Goal: Information Seeking & Learning: Learn about a topic

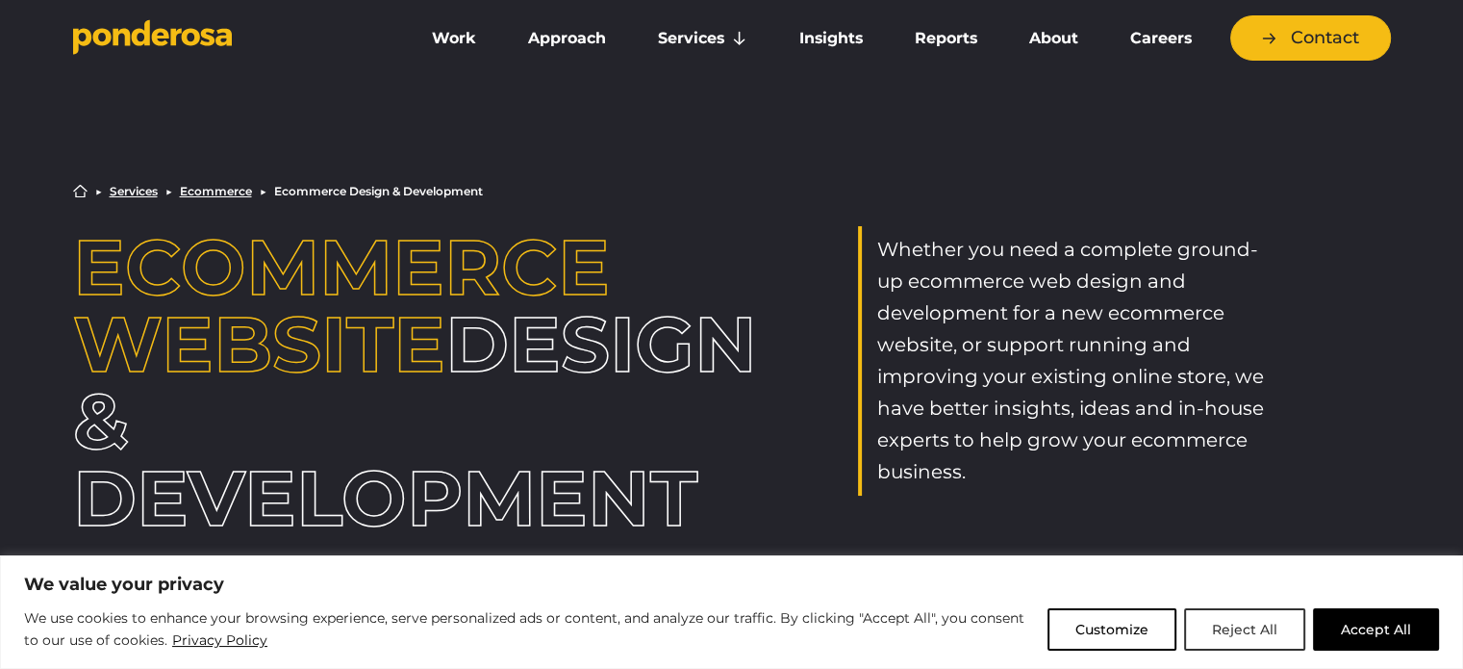
click at [1254, 627] on button "Reject All" at bounding box center [1244, 629] width 121 height 42
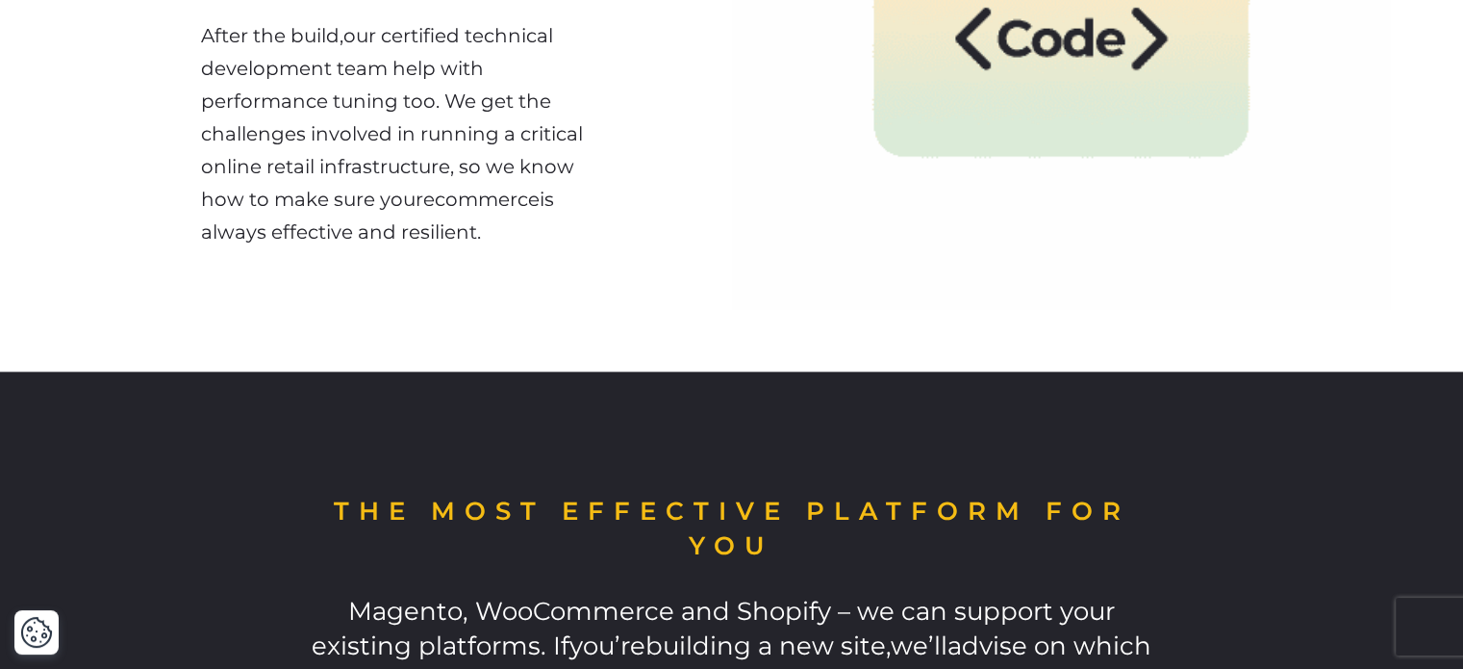
scroll to position [2501, 0]
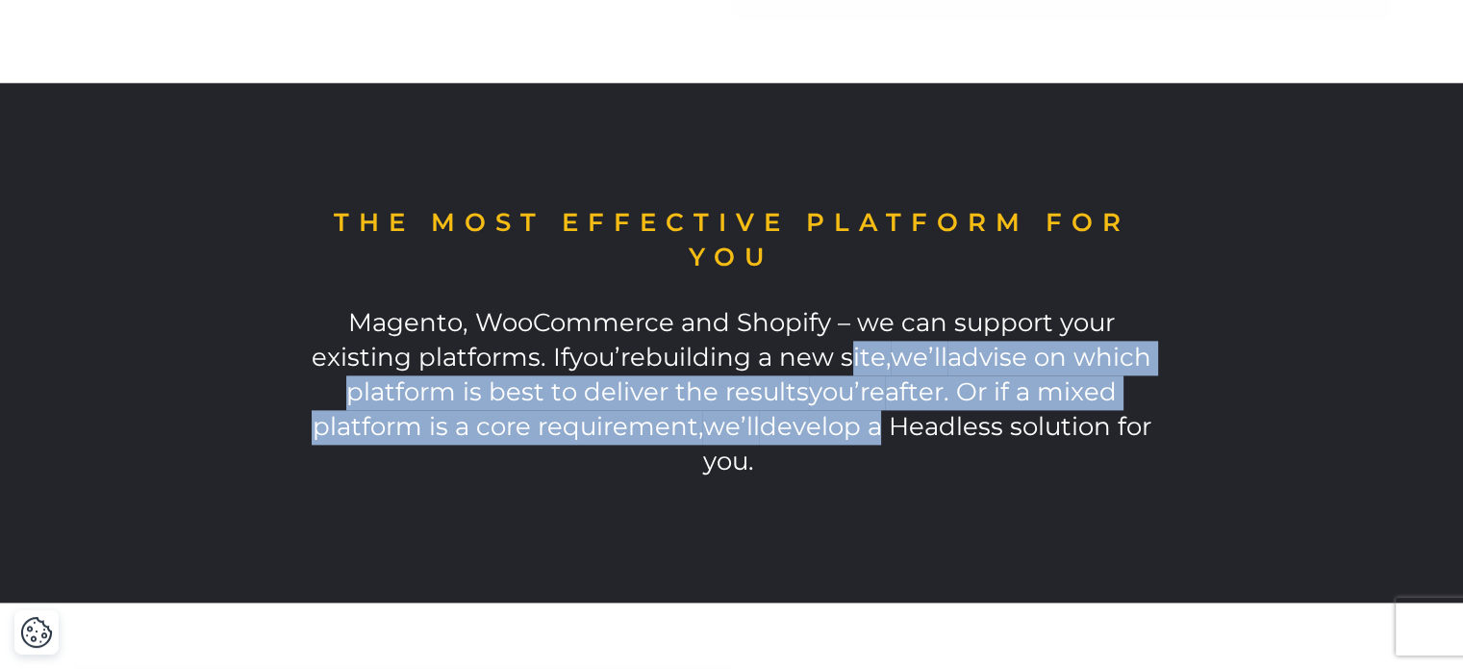
drag, startPoint x: 786, startPoint y: 351, endPoint x: 873, endPoint y: 424, distance: 113.3
click at [873, 424] on span "Magento, WooCommerce and Shopify – we can support your existing platforms. If y…" at bounding box center [732, 391] width 840 height 169
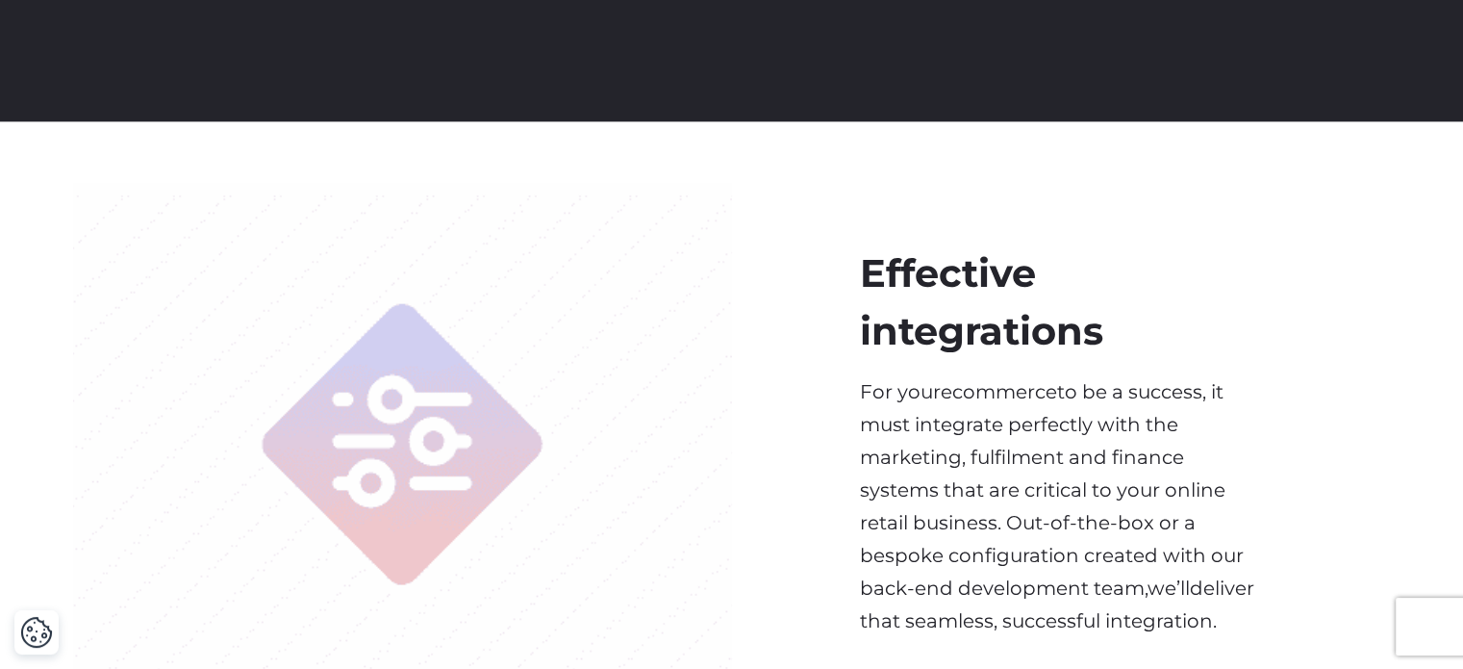
click at [857, 405] on div "Effective integrations For your ecommerce to be a success, it must integrate pe…" at bounding box center [1061, 441] width 659 height 516
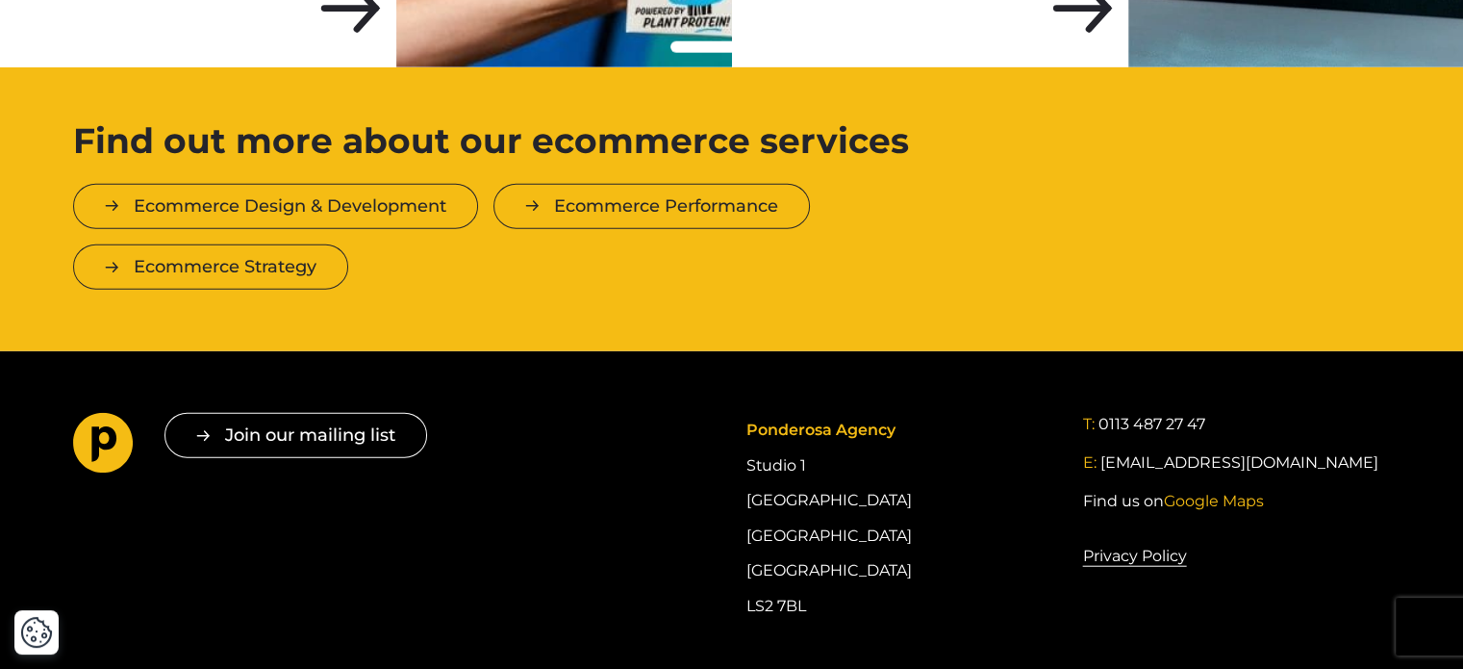
scroll to position [4845, 0]
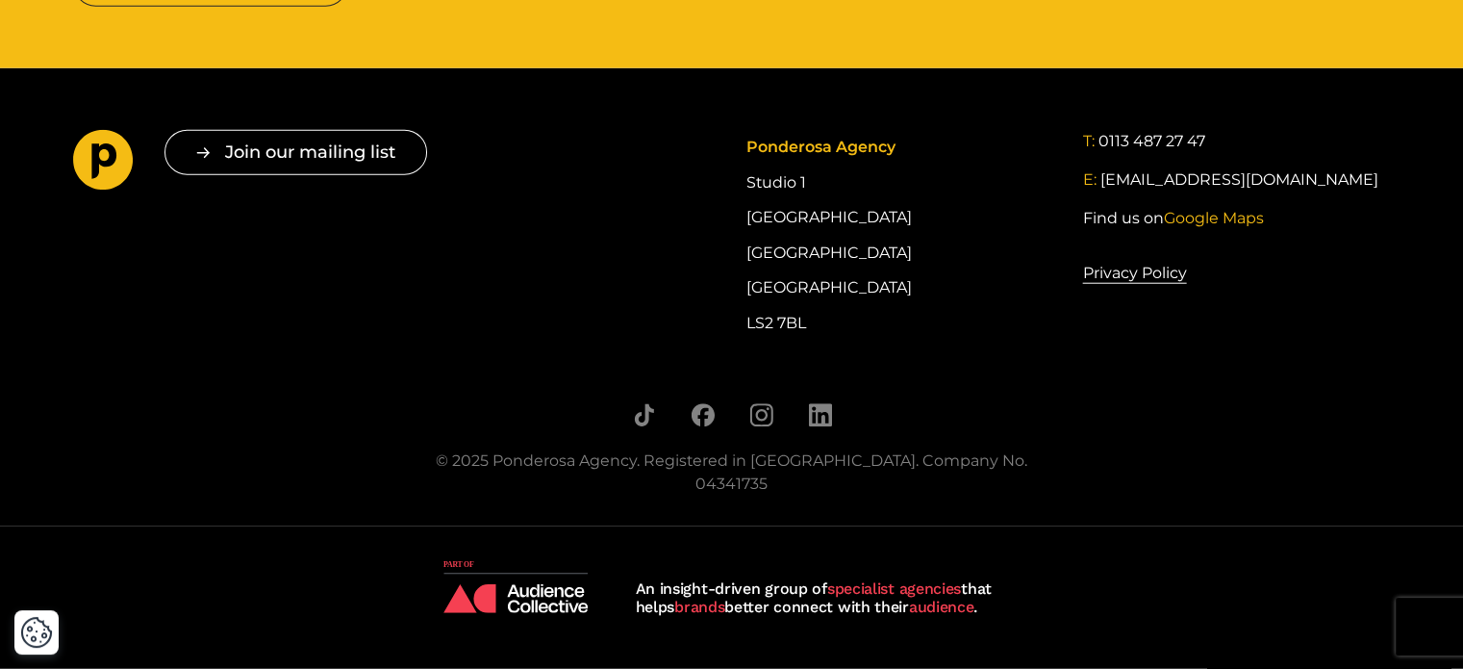
click at [832, 431] on div at bounding box center [732, 418] width 645 height 31
click at [816, 426] on icon "Follow us on LinkedIn" at bounding box center [819, 414] width 23 height 23
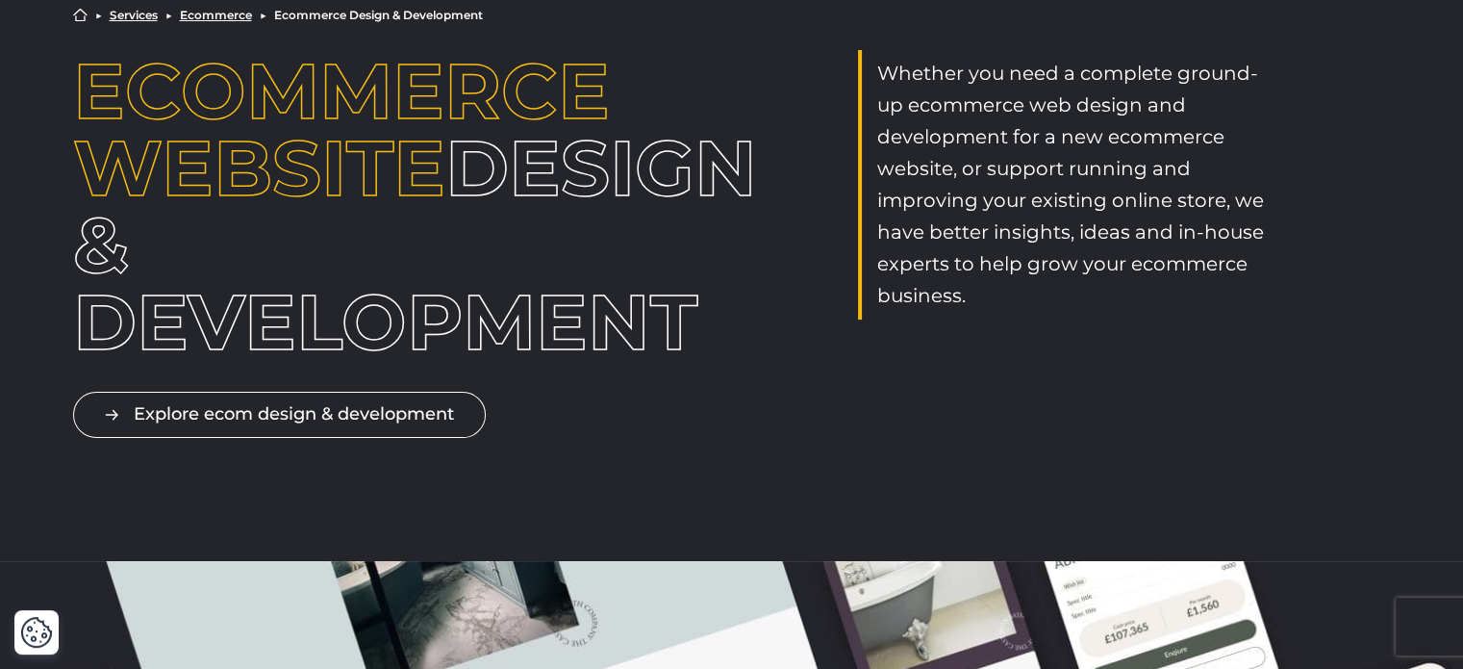
scroll to position [0, 0]
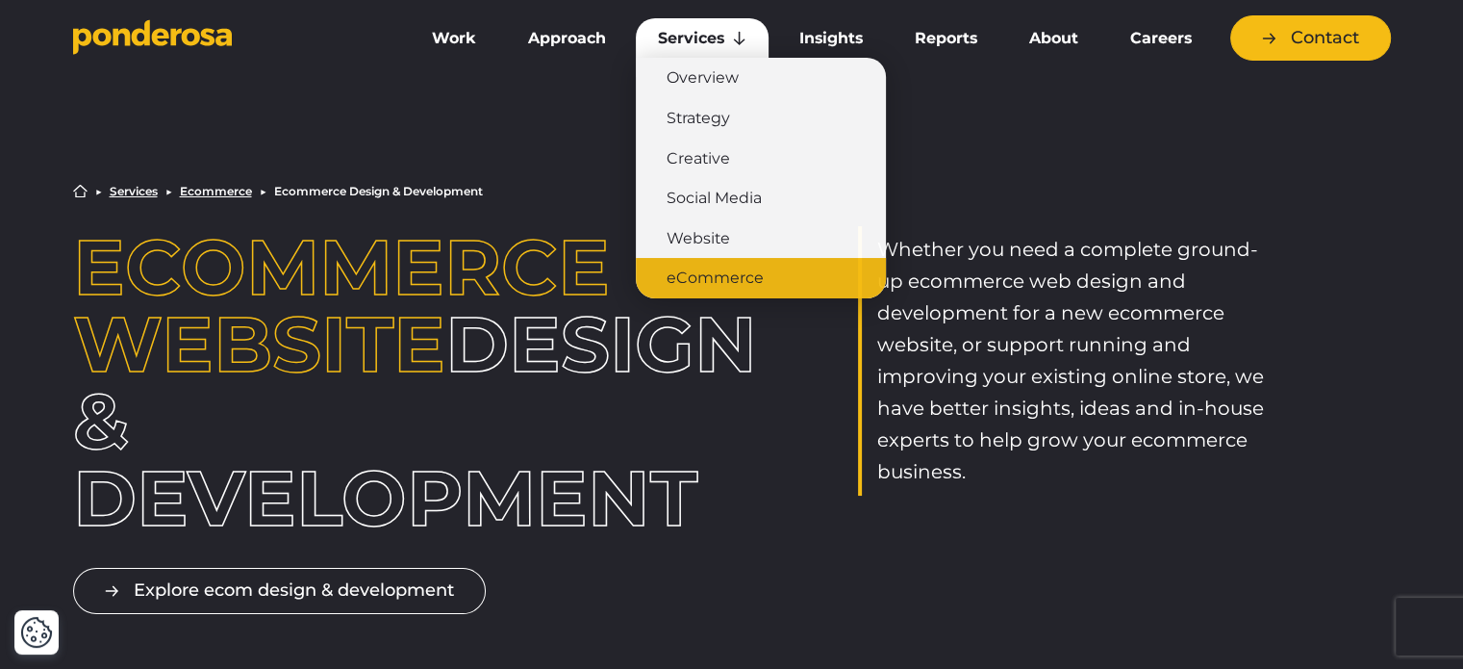
click at [711, 272] on link "eCommerce" at bounding box center [761, 278] width 250 height 40
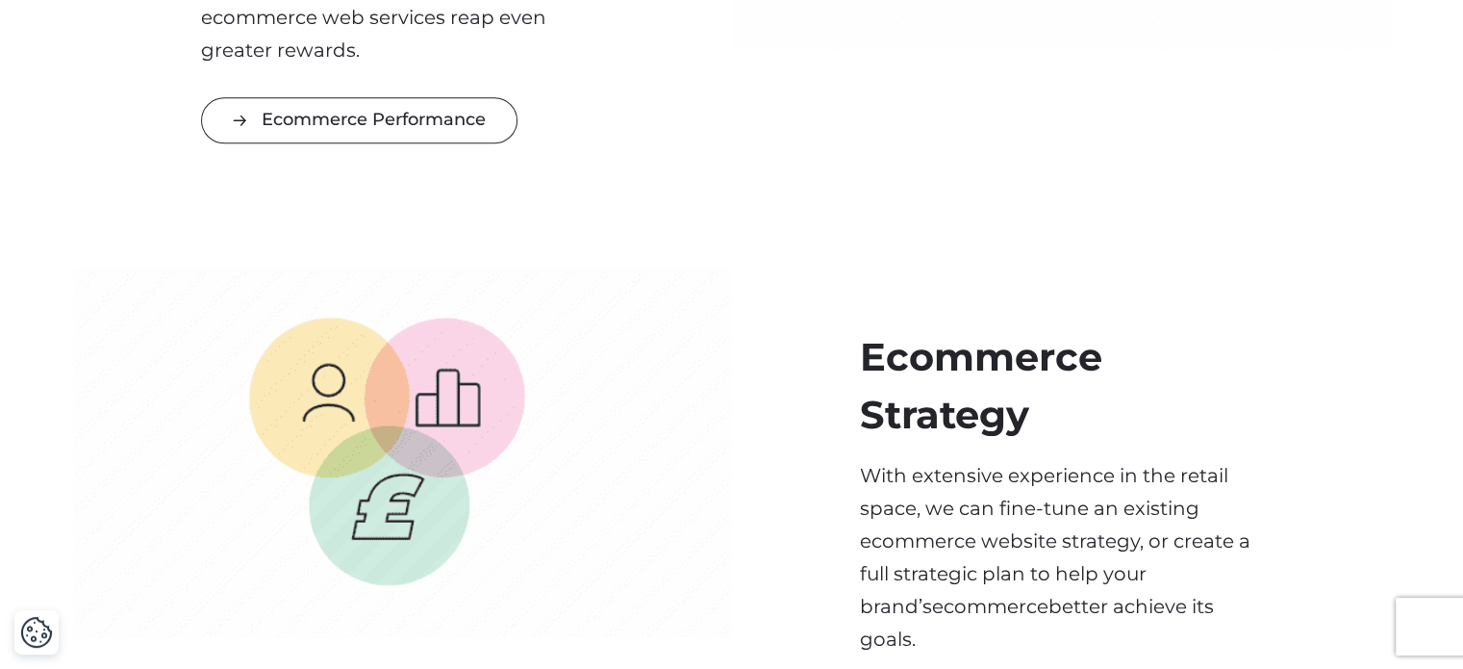
scroll to position [1443, 0]
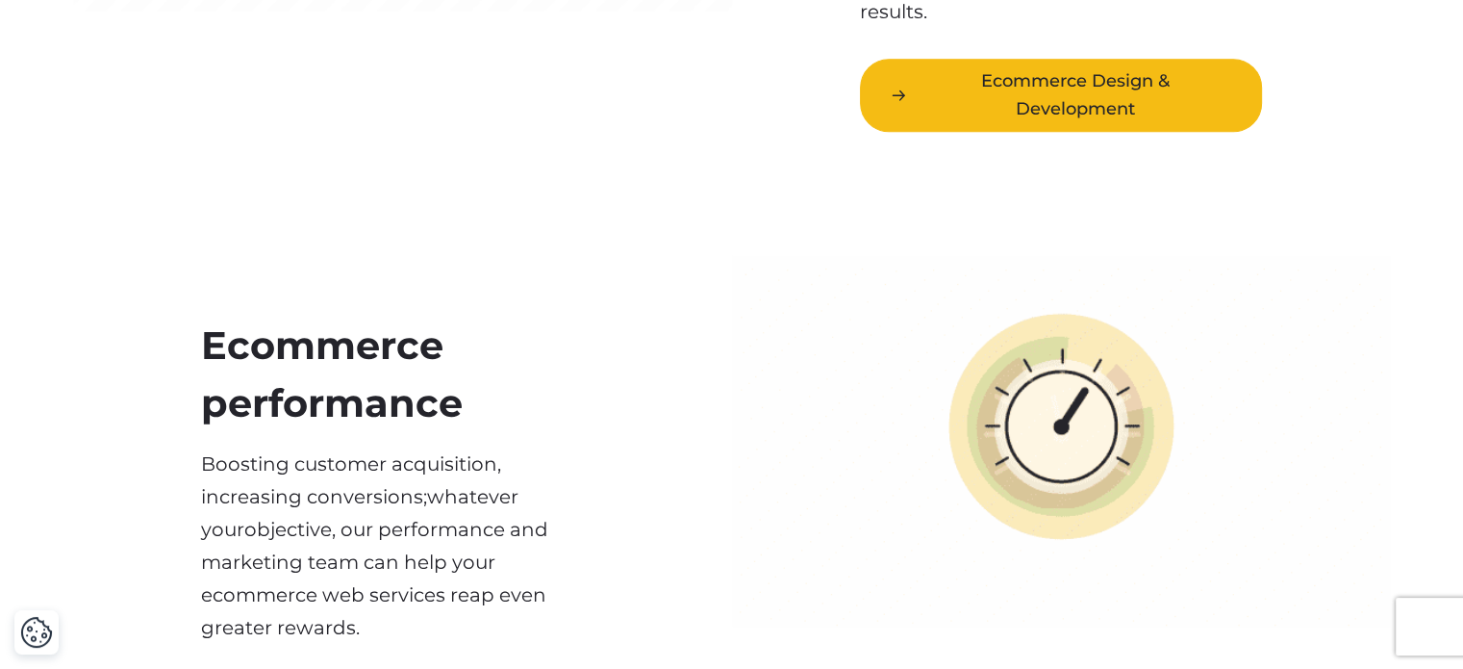
click at [1001, 86] on link "Ecommerce Design & Development" at bounding box center [1061, 96] width 402 height 74
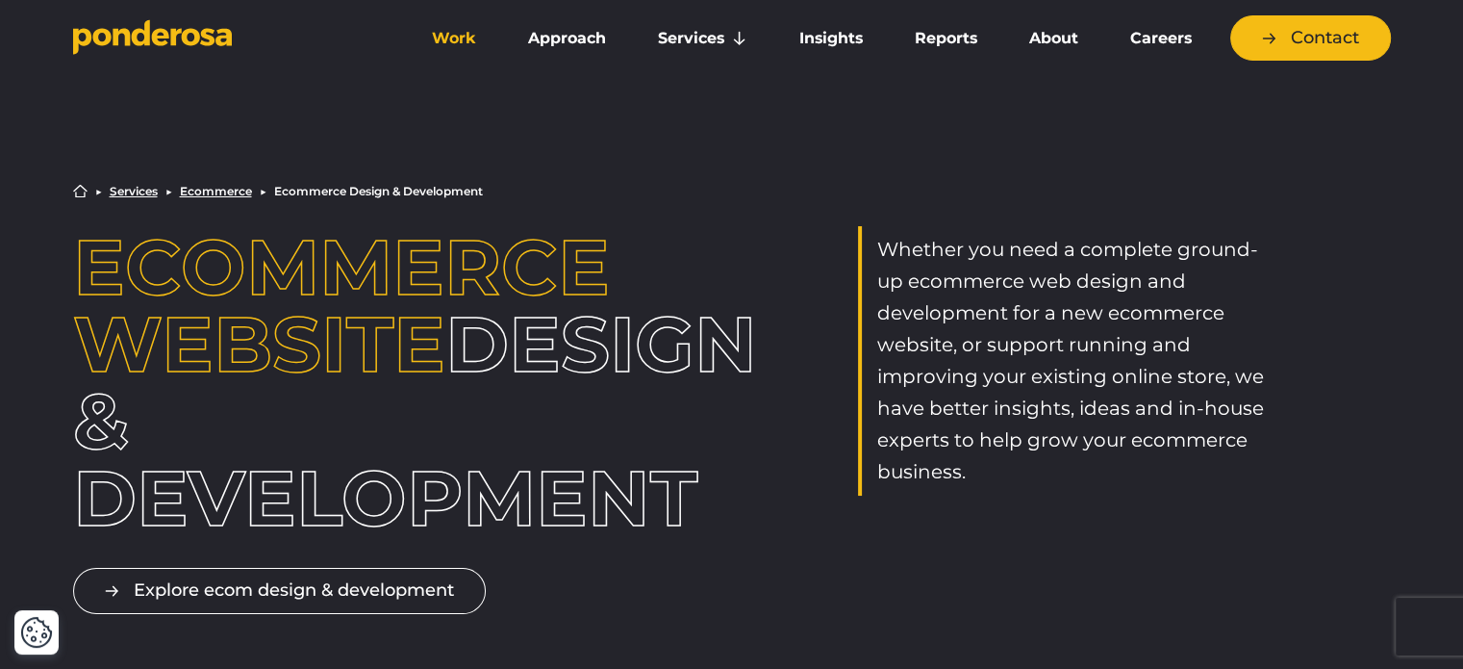
click at [438, 35] on link "Work" at bounding box center [454, 38] width 89 height 40
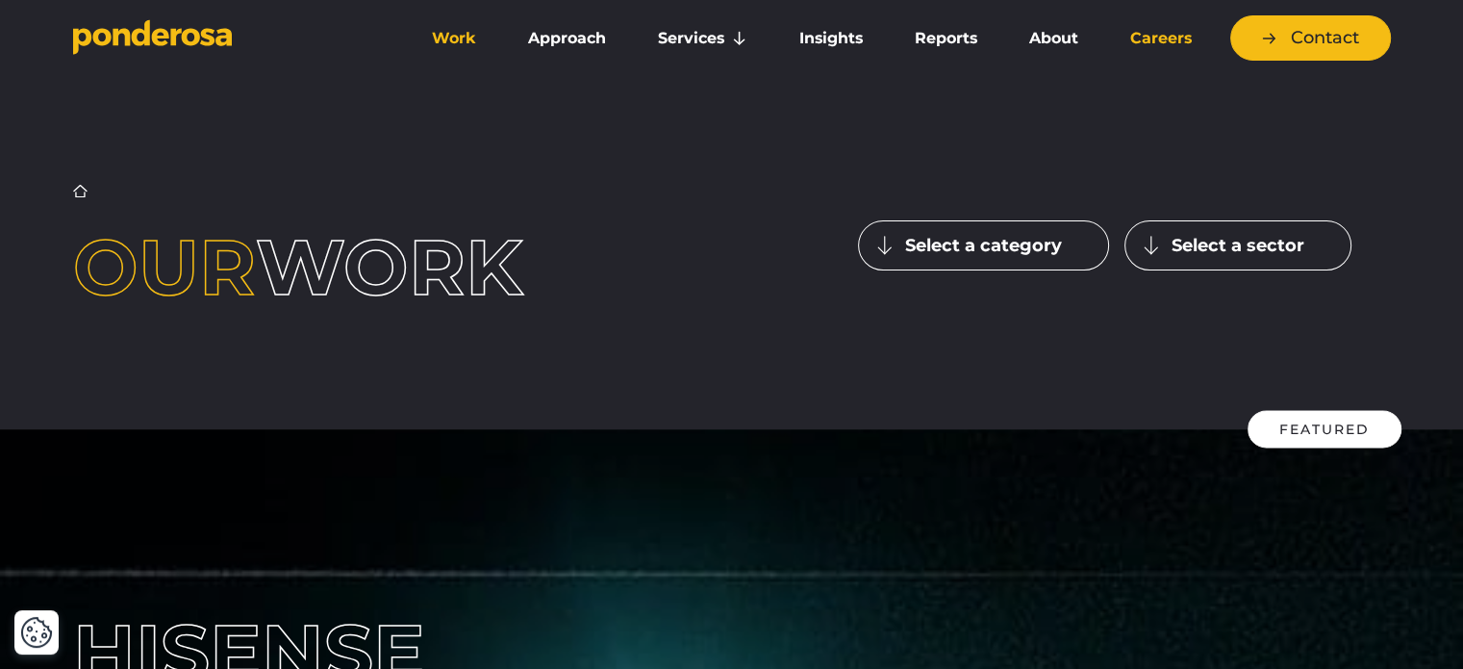
click at [1174, 42] on link "Careers" at bounding box center [1161, 38] width 106 height 40
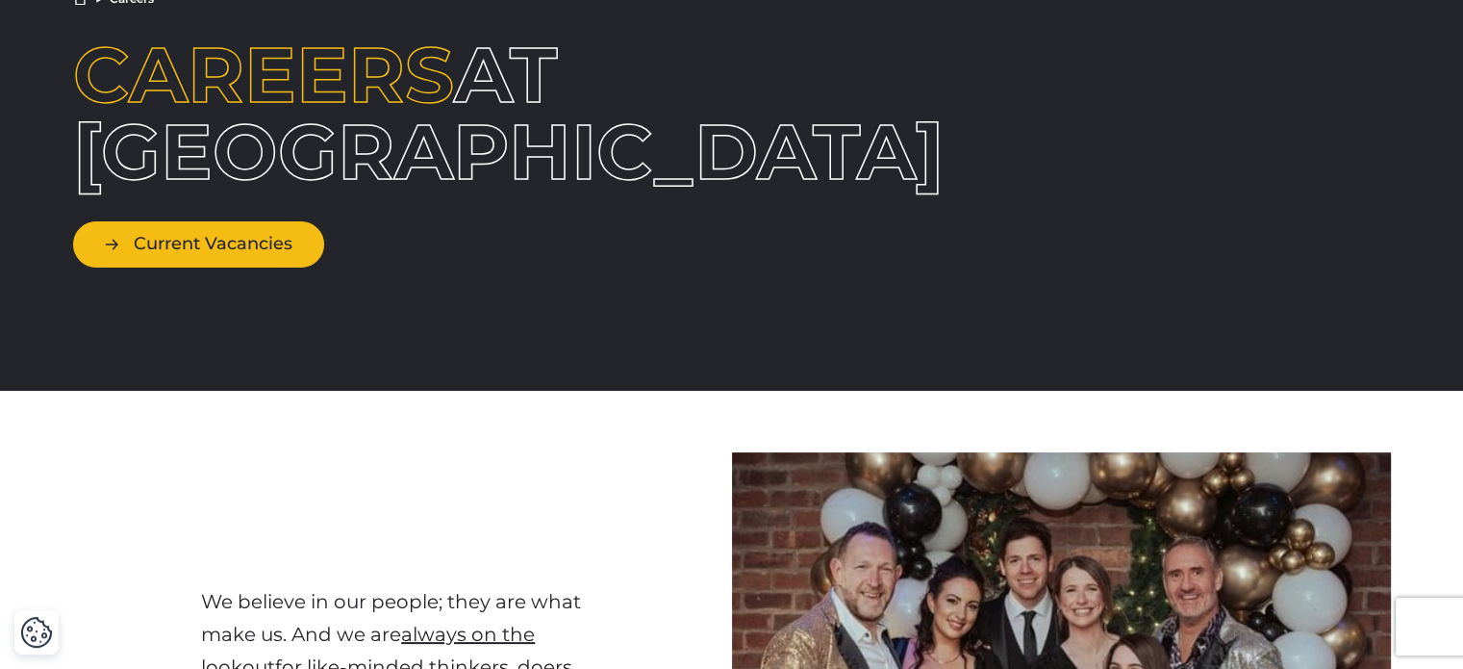
click at [173, 234] on link "Current Vacancies" at bounding box center [198, 243] width 251 height 45
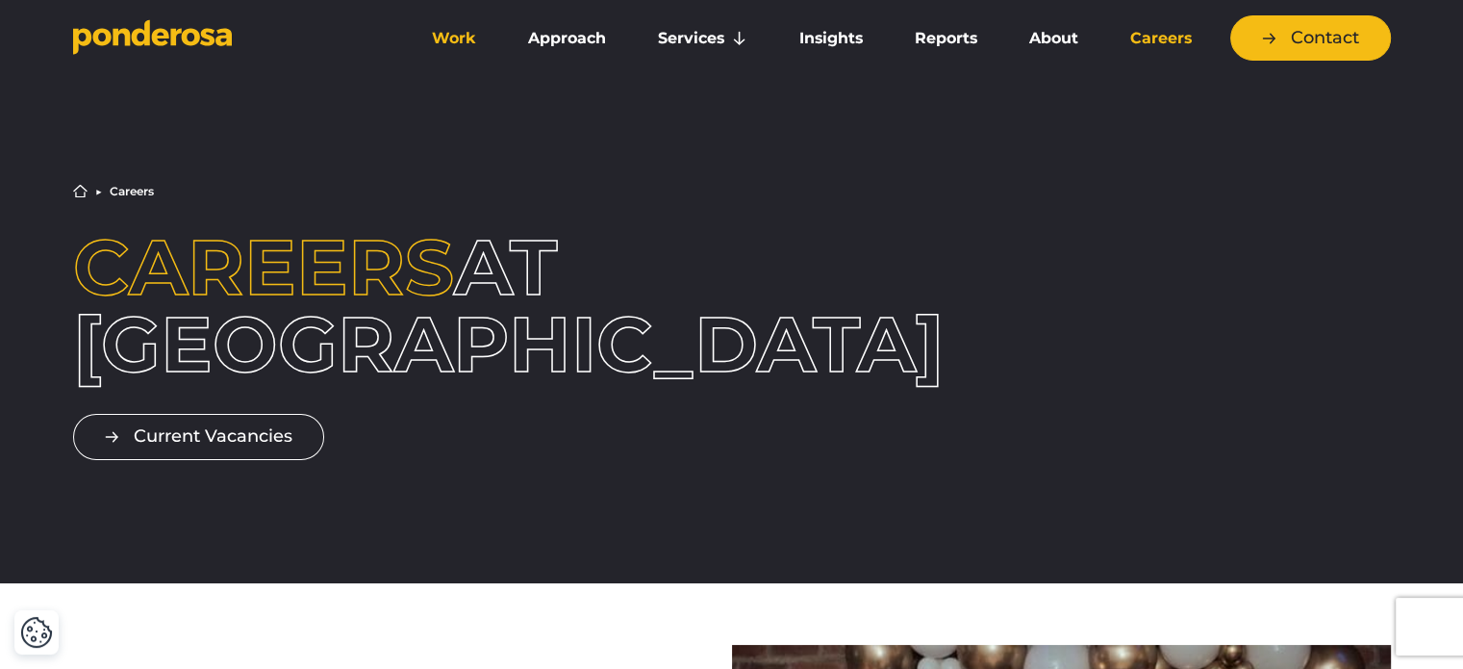
click at [446, 39] on link "Work" at bounding box center [454, 38] width 89 height 40
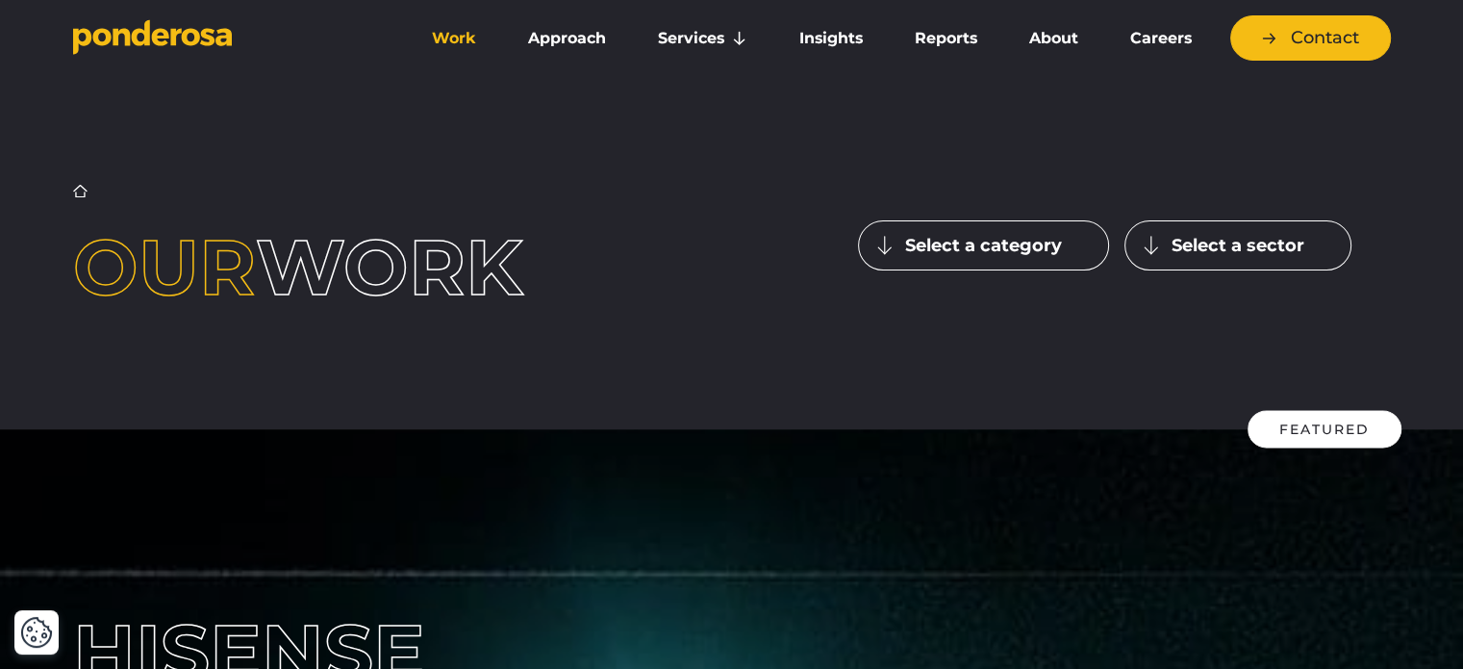
scroll to position [192, 0]
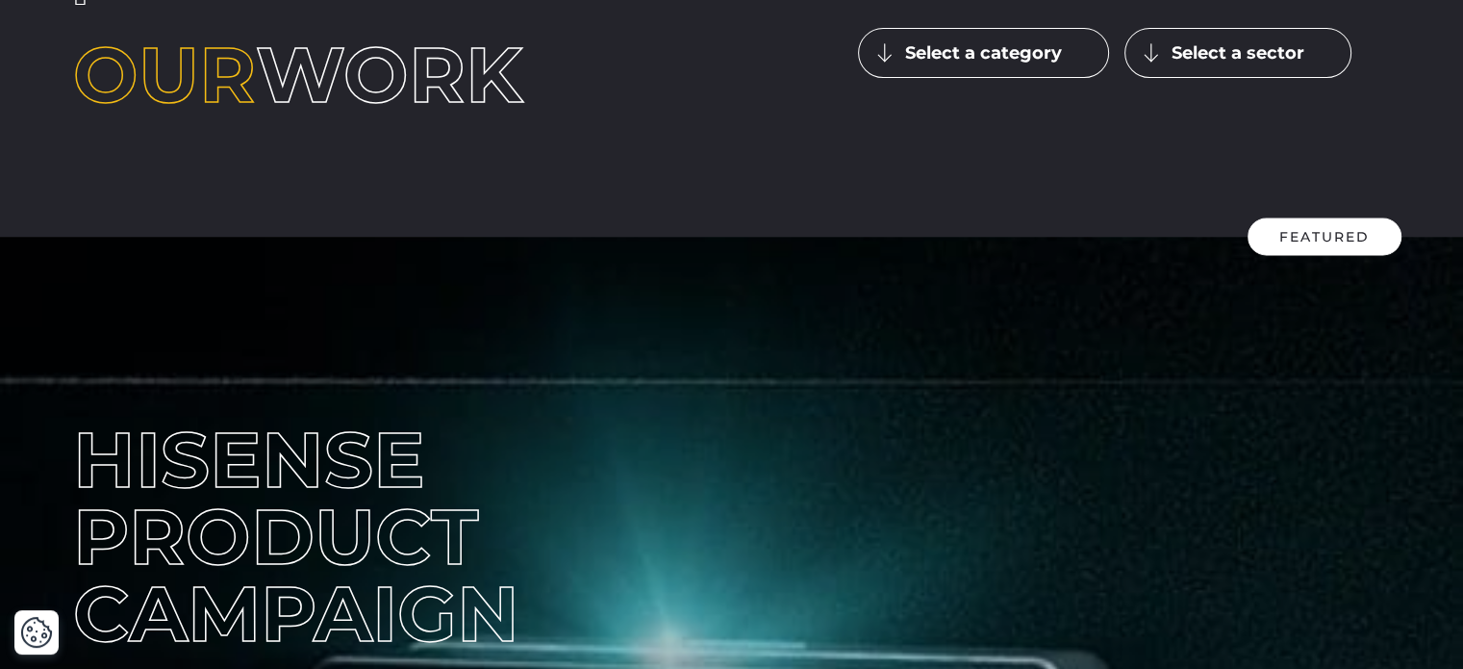
click at [965, 63] on button "Select a category" at bounding box center [983, 53] width 251 height 50
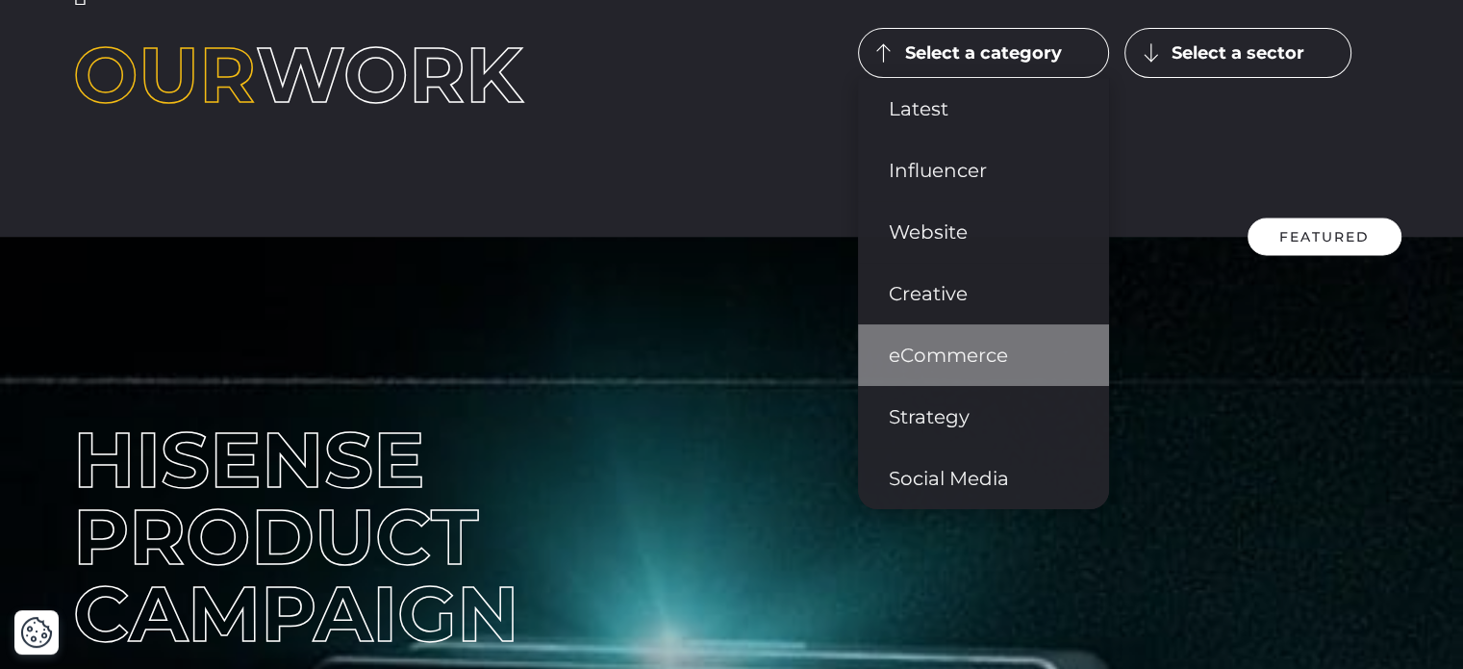
click at [925, 342] on link "eCommerce" at bounding box center [983, 355] width 251 height 62
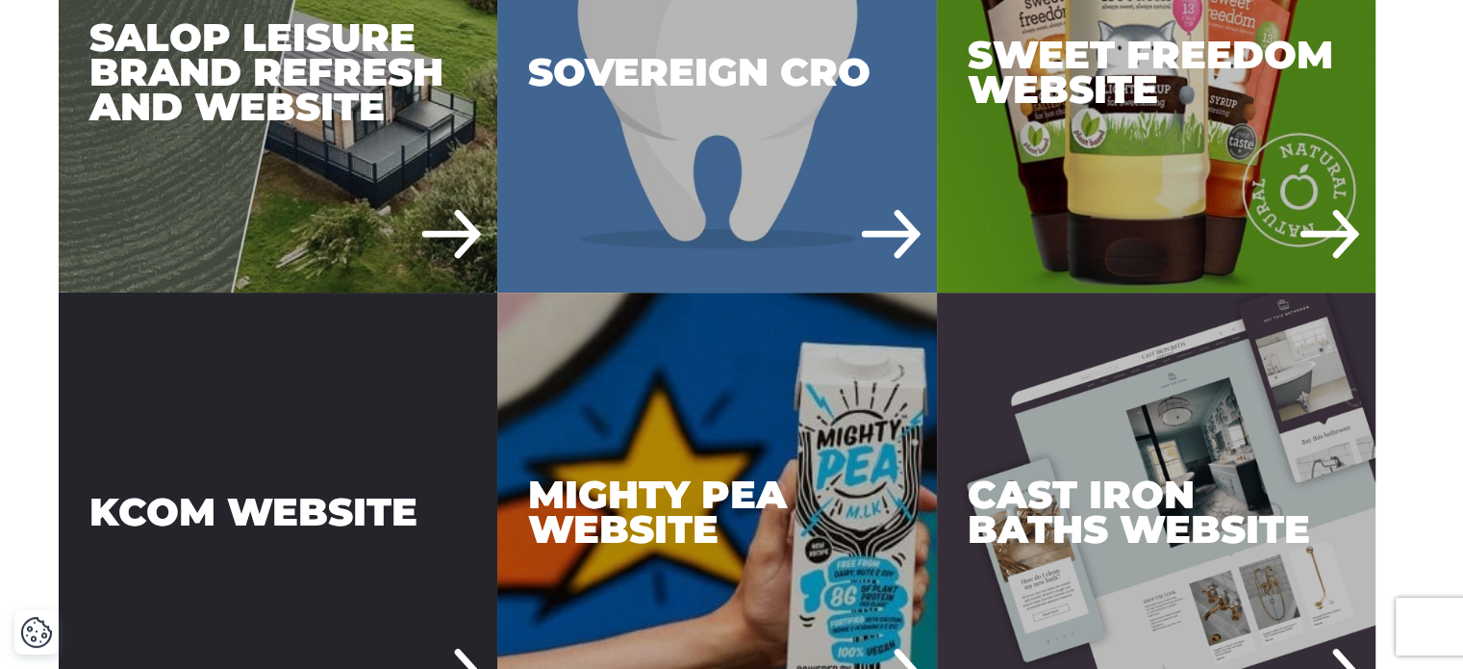
scroll to position [1251, 0]
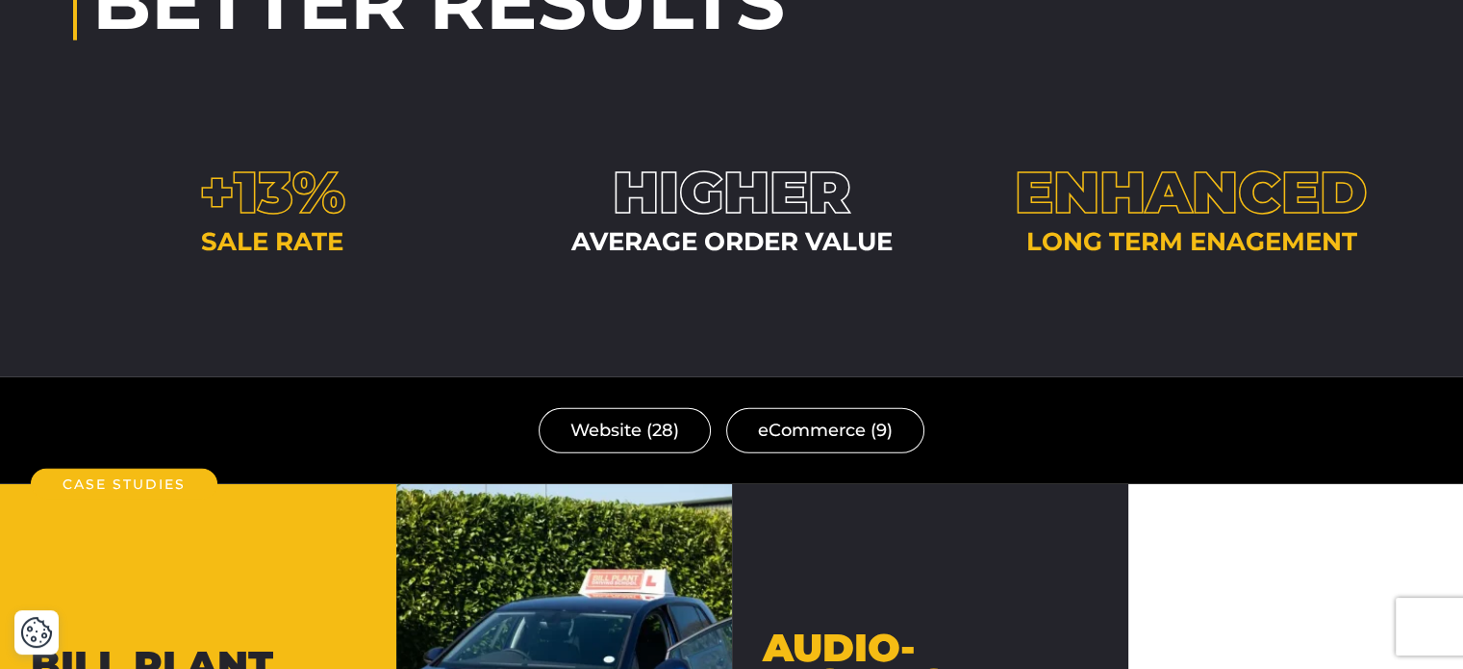
scroll to position [5484, 0]
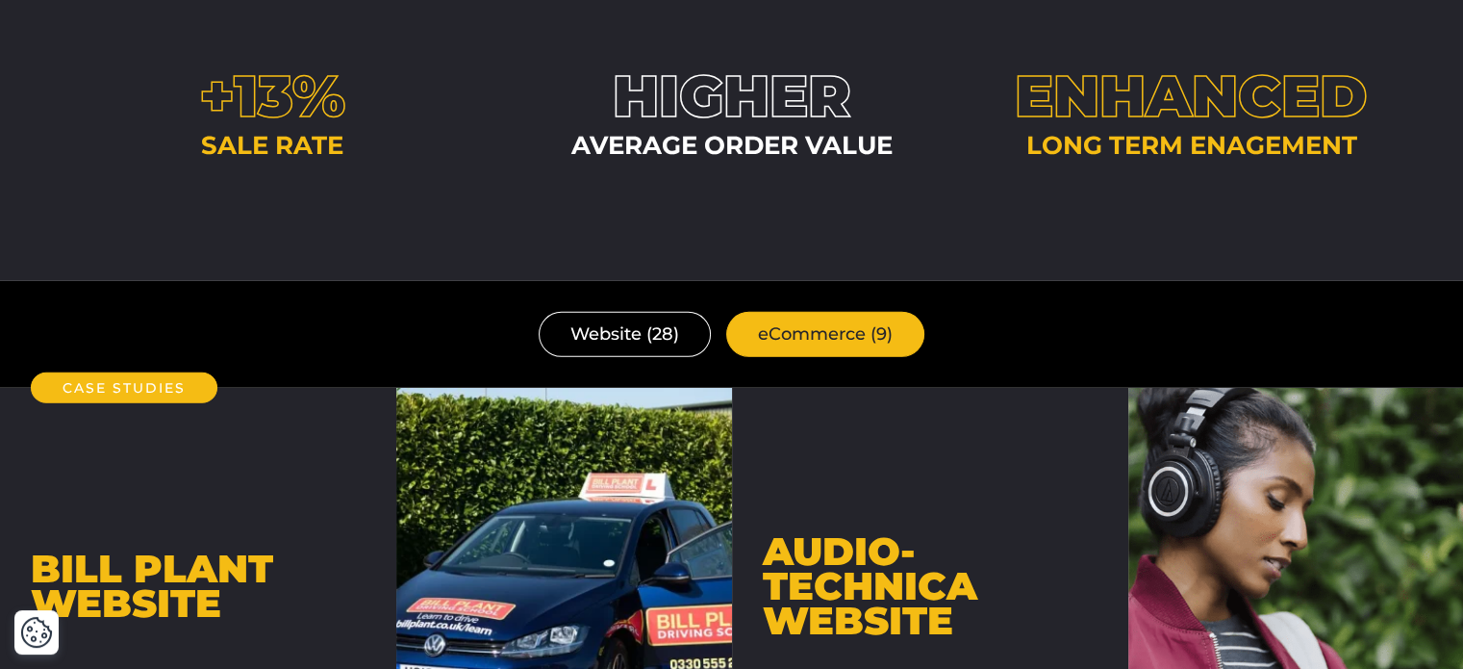
click at [785, 312] on link "eCommerce (9)" at bounding box center [825, 334] width 198 height 45
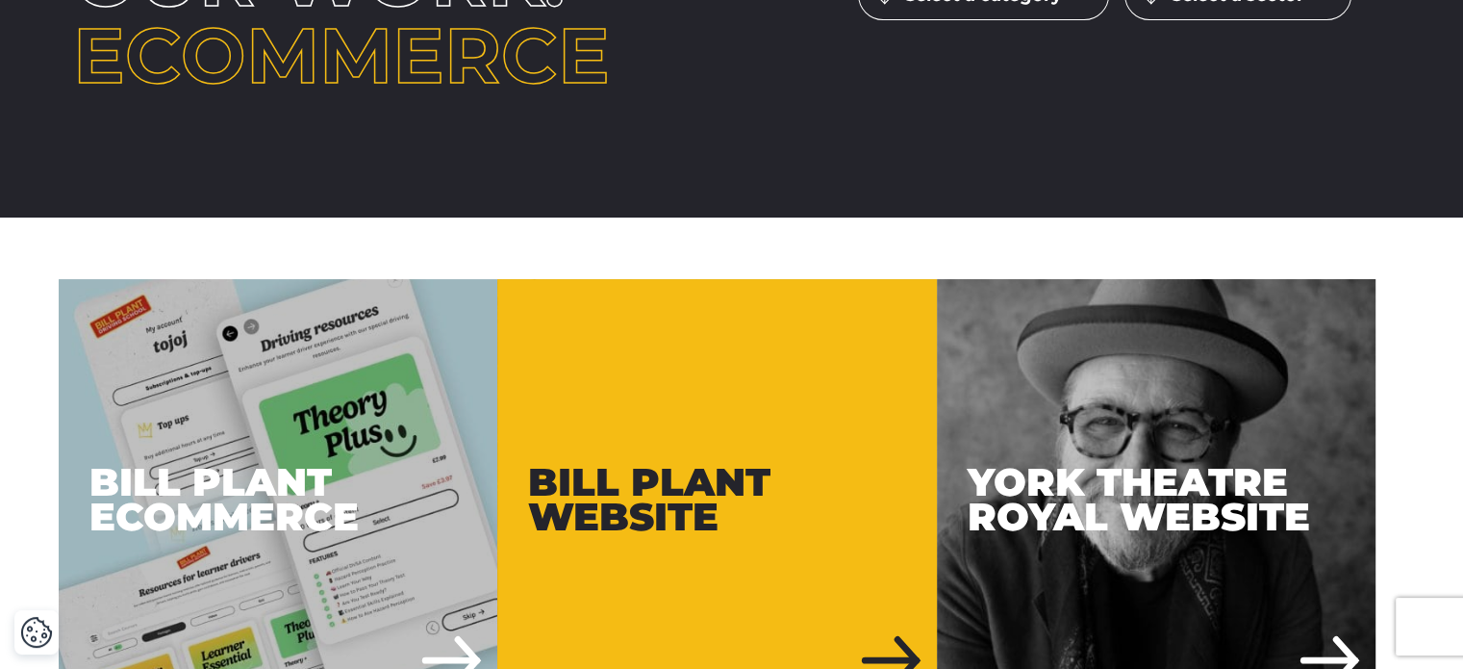
scroll to position [673, 0]
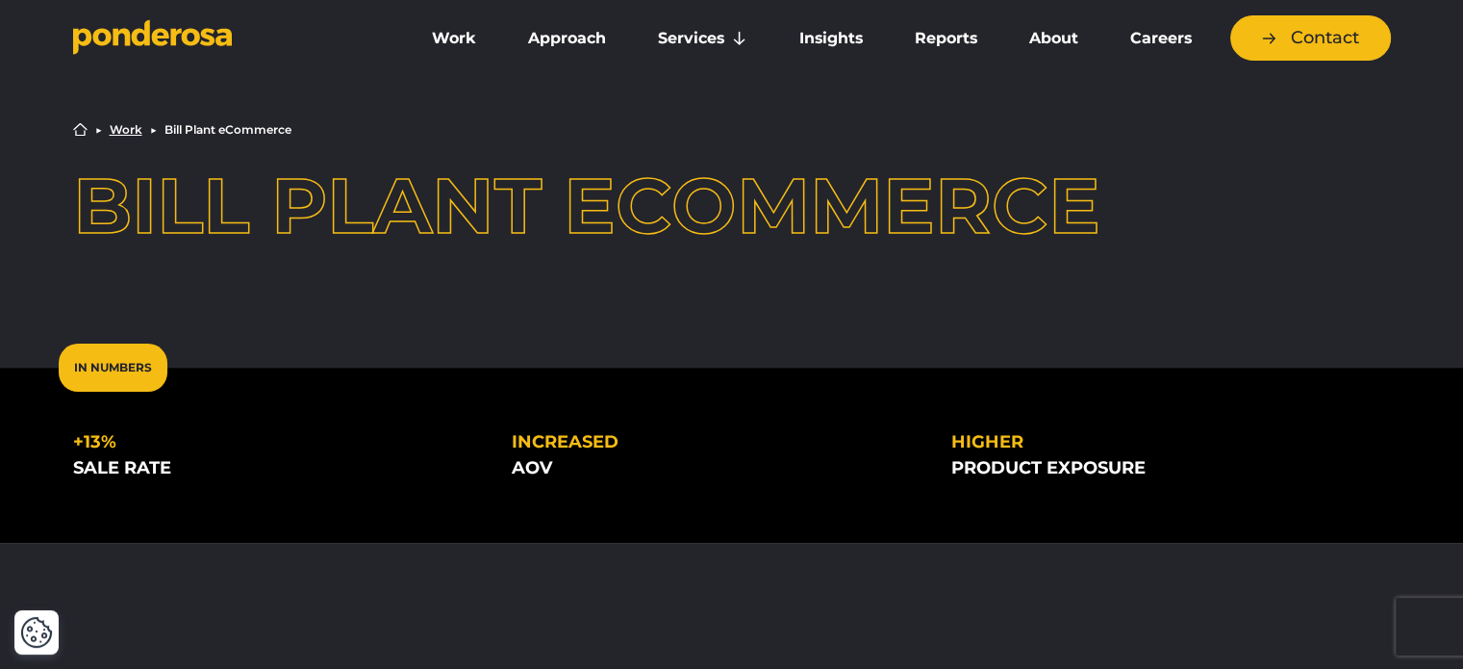
drag, startPoint x: 81, startPoint y: 216, endPoint x: 528, endPoint y: 209, distance: 447.4
click at [528, 209] on h1 "Bill Plant eCommerce" at bounding box center [732, 205] width 1318 height 77
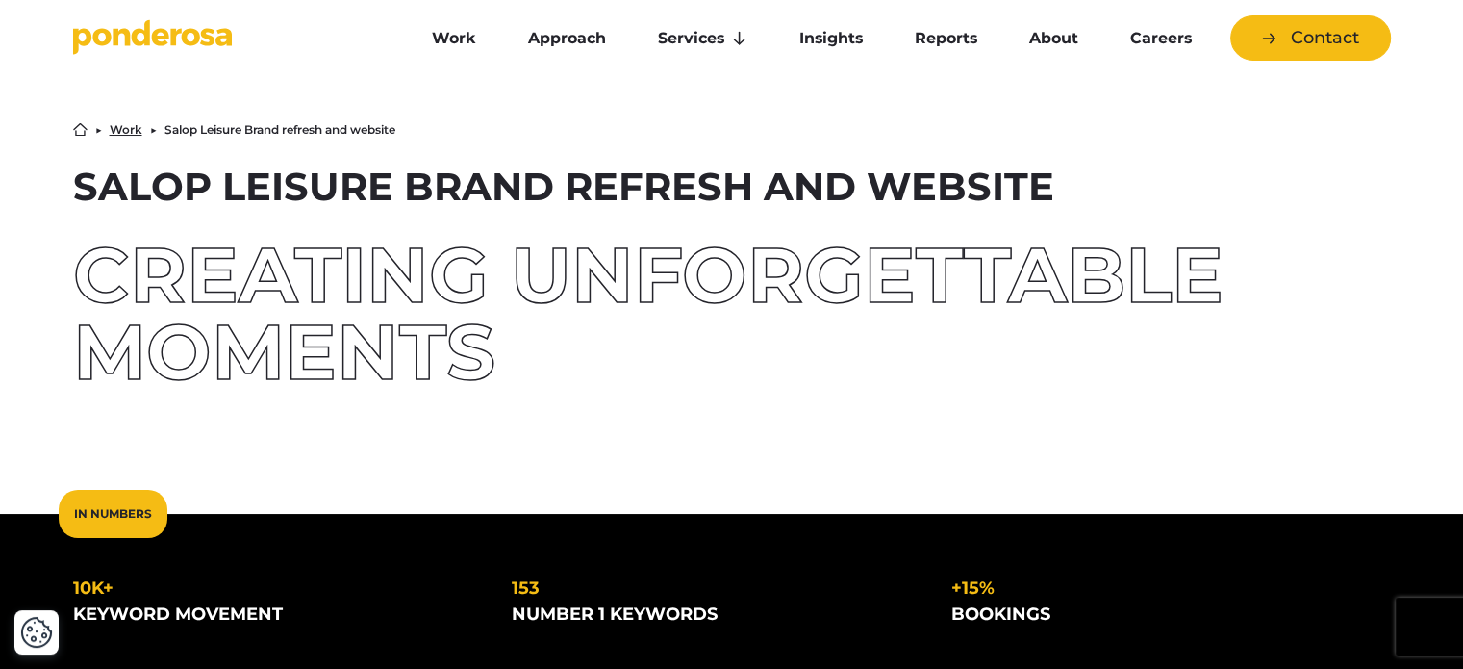
drag, startPoint x: 70, startPoint y: 183, endPoint x: 552, endPoint y: 186, distance: 482.0
click at [552, 186] on div "Home ▶︎ Work ▶︎ Salop Leisure Brand refresh and website Salop Leisure Brand ref…" at bounding box center [732, 256] width 1347 height 268
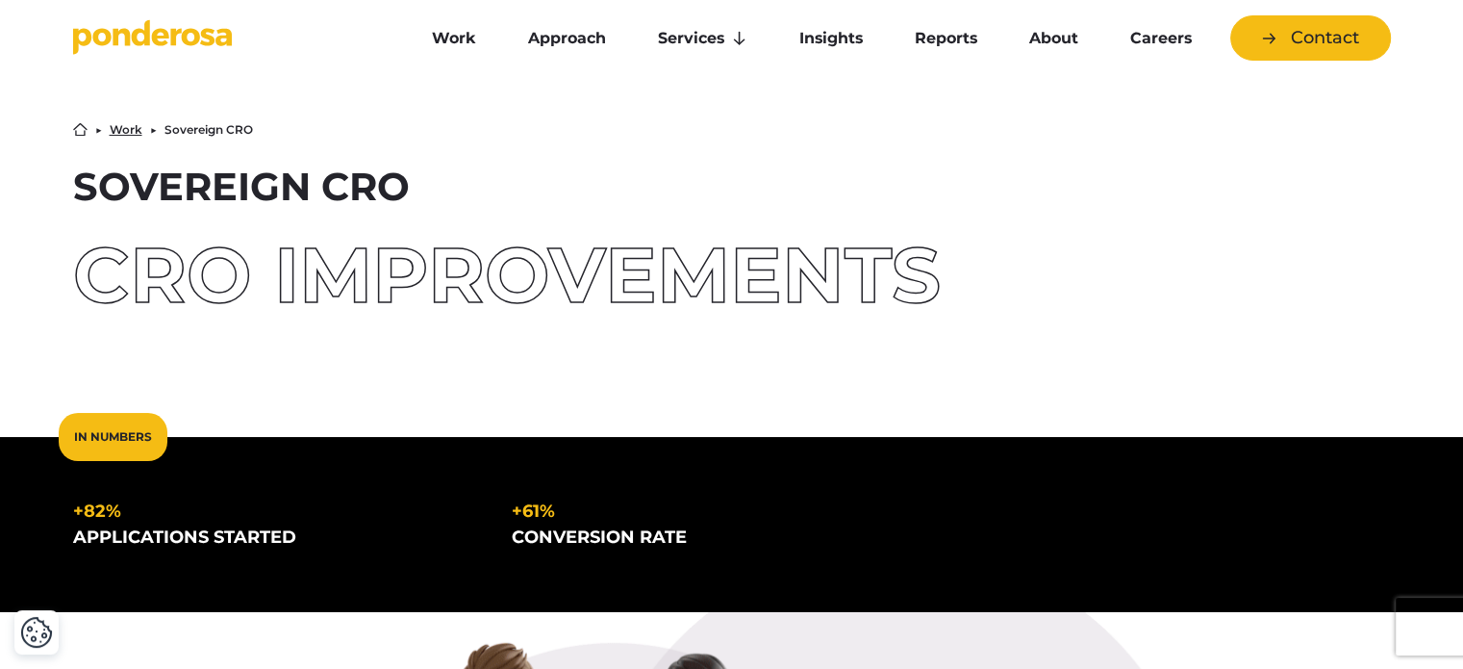
drag, startPoint x: 78, startPoint y: 183, endPoint x: 408, endPoint y: 182, distance: 330.0
click at [414, 180] on h1 "Sovereign CRO" at bounding box center [732, 186] width 1318 height 38
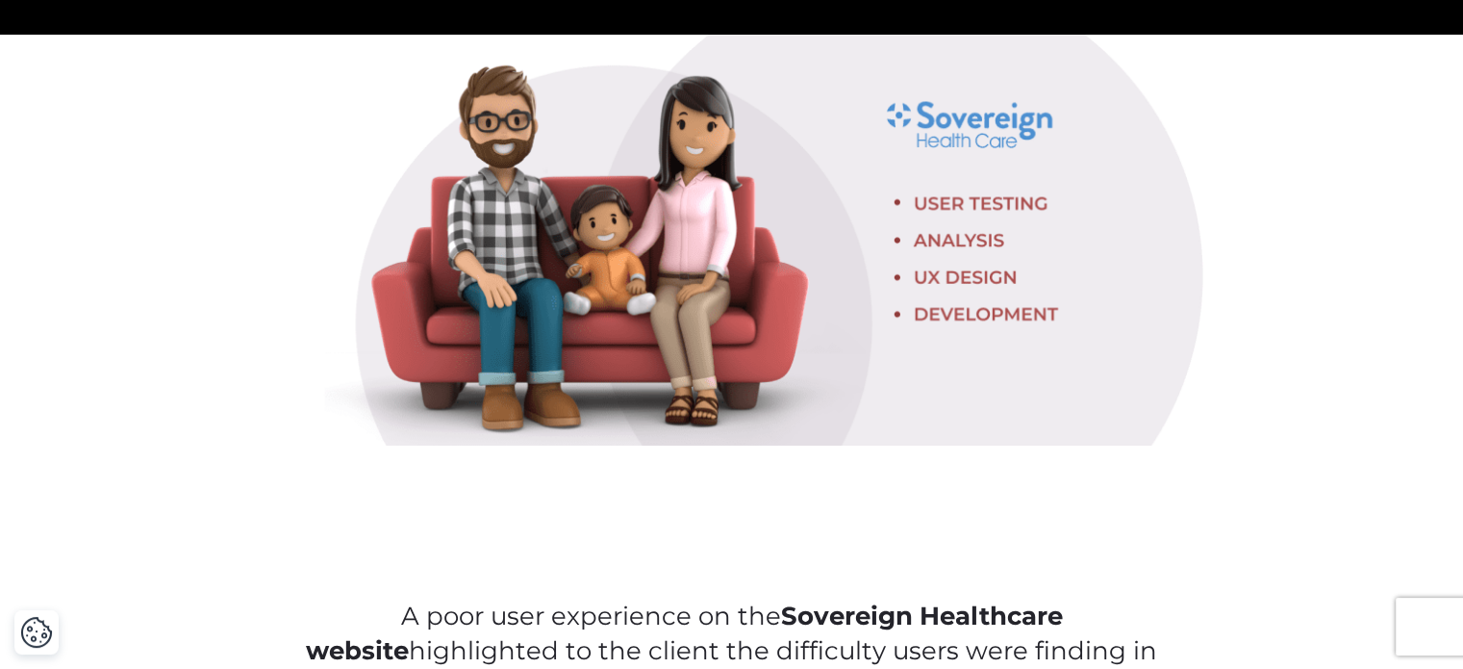
scroll to position [673, 0]
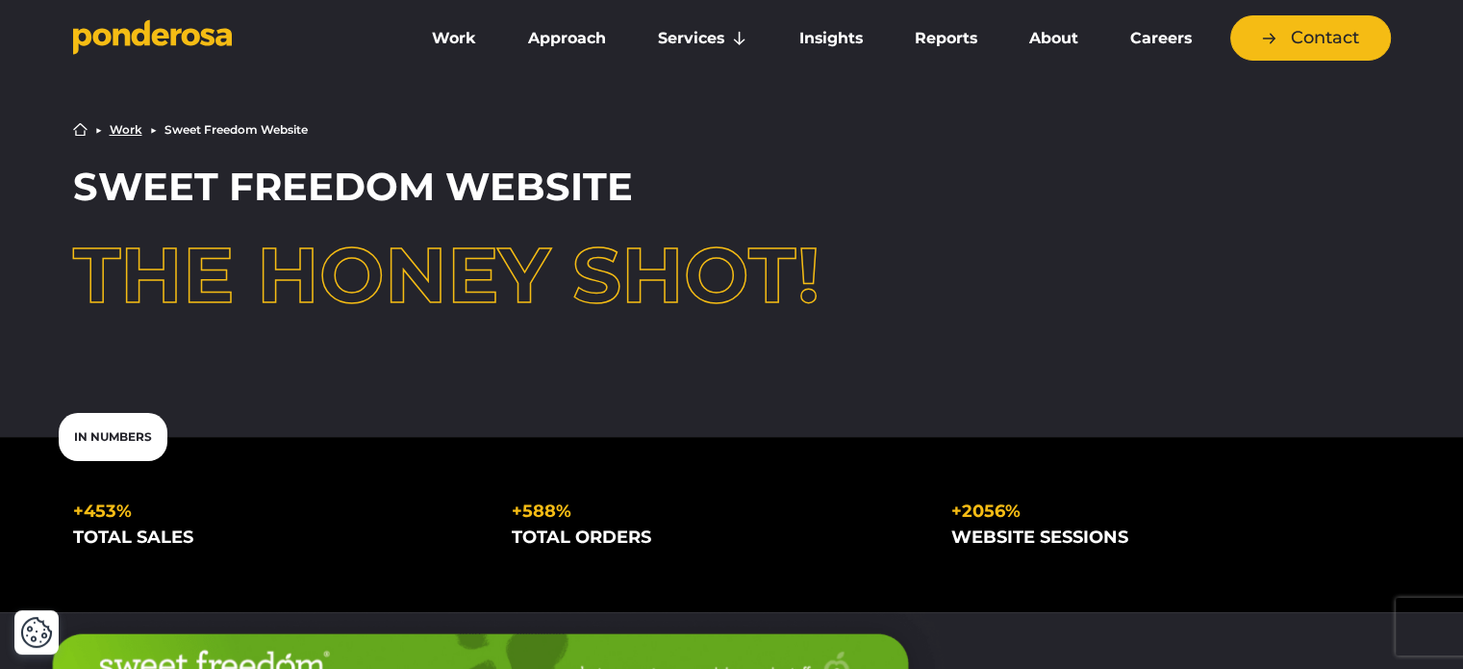
drag, startPoint x: 65, startPoint y: 188, endPoint x: 420, endPoint y: 191, distance: 355.0
click at [420, 191] on div "Home ▶︎ Work ▶︎ Sweet Freedom Website Sweet Freedom Website The Honey shot!" at bounding box center [732, 217] width 1347 height 191
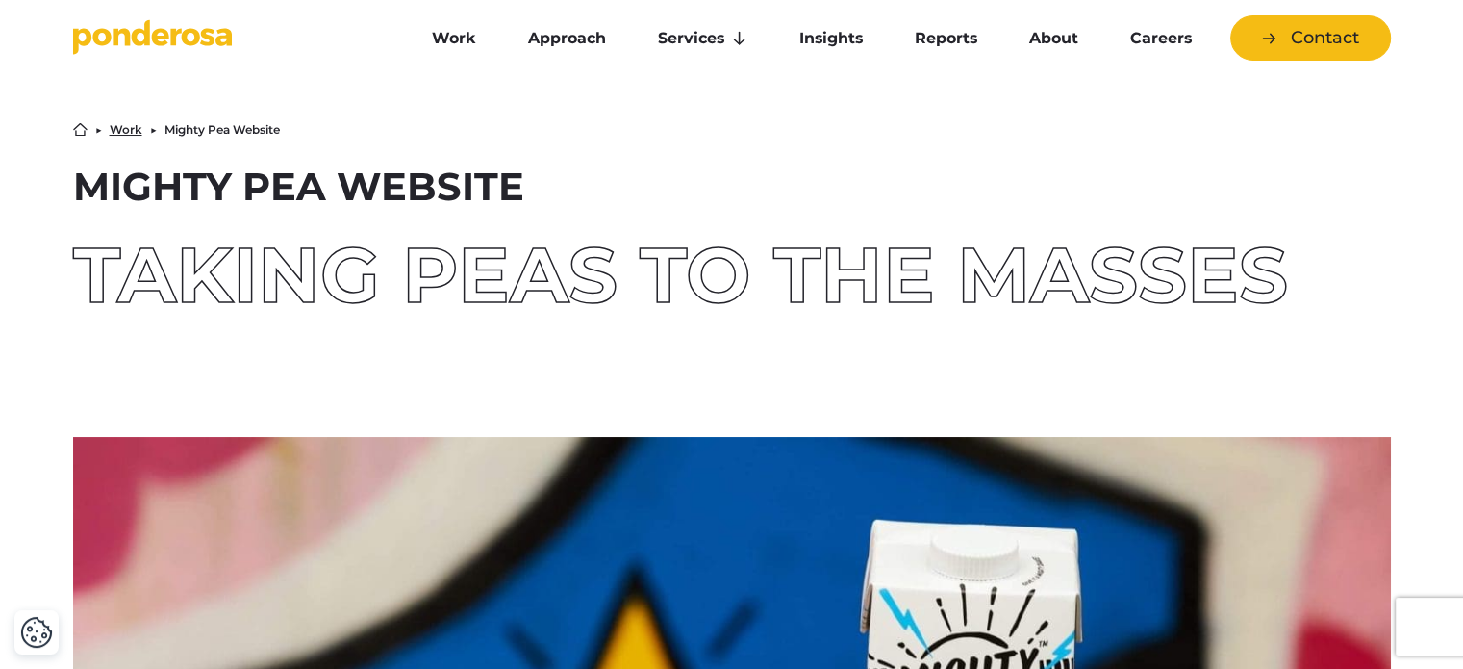
drag, startPoint x: 89, startPoint y: 179, endPoint x: 316, endPoint y: 189, distance: 227.2
click at [316, 189] on h1 "Mighty Pea Website" at bounding box center [732, 186] width 1318 height 38
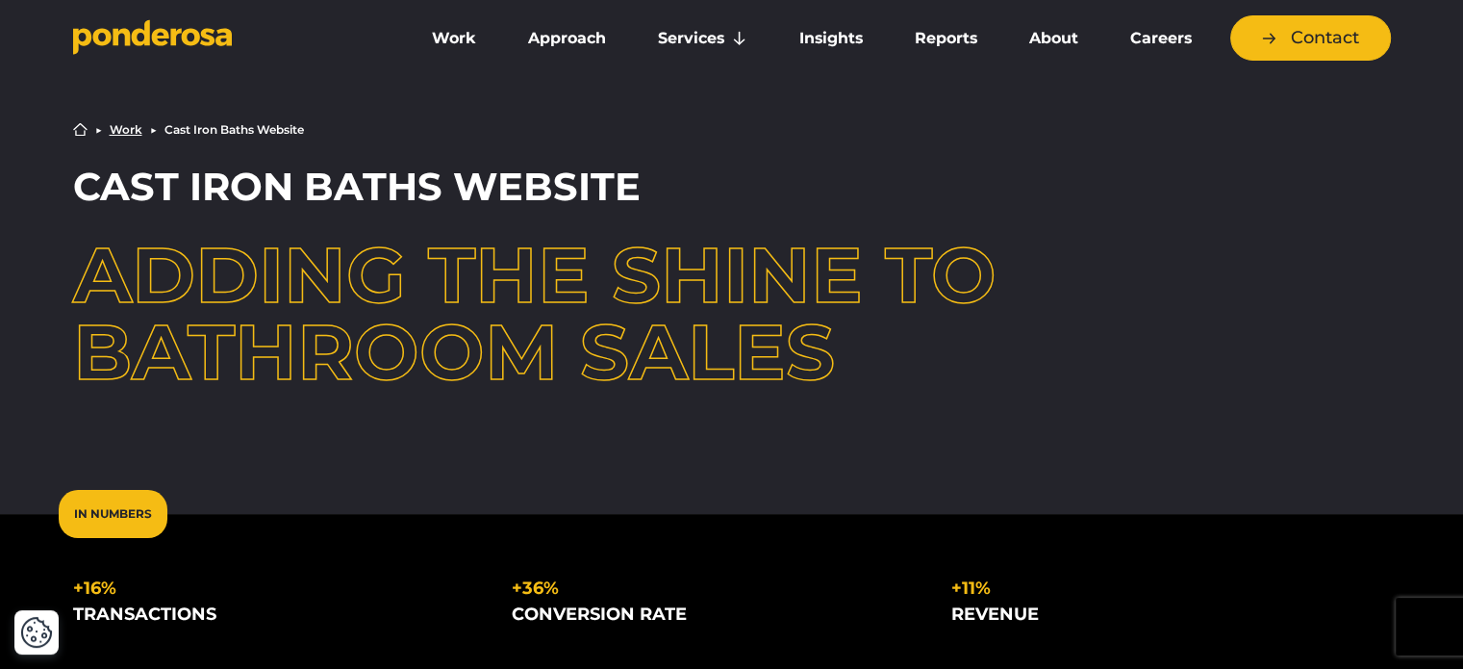
drag, startPoint x: 79, startPoint y: 177, endPoint x: 456, endPoint y: 180, distance: 377.1
click at [456, 180] on h1 "Cast Iron Baths Website" at bounding box center [732, 186] width 1318 height 38
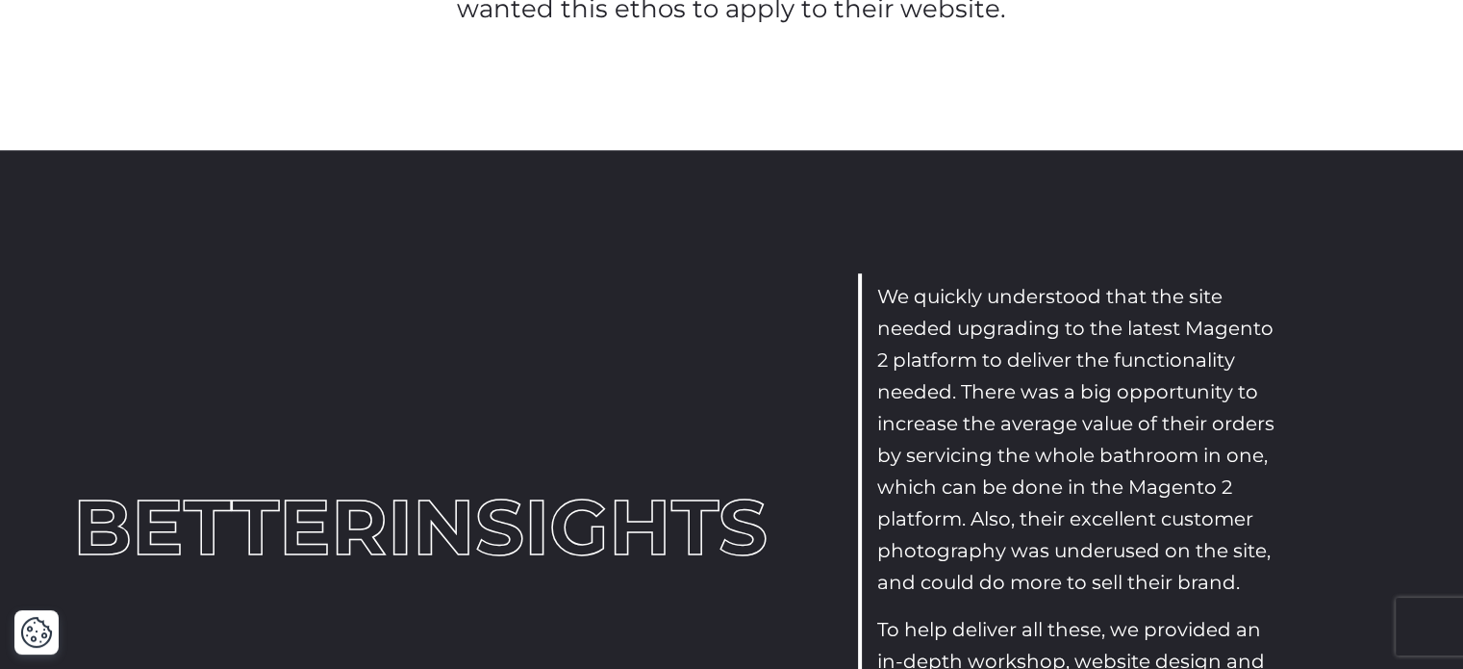
scroll to position [1635, 0]
